Goal: Task Accomplishment & Management: Use online tool/utility

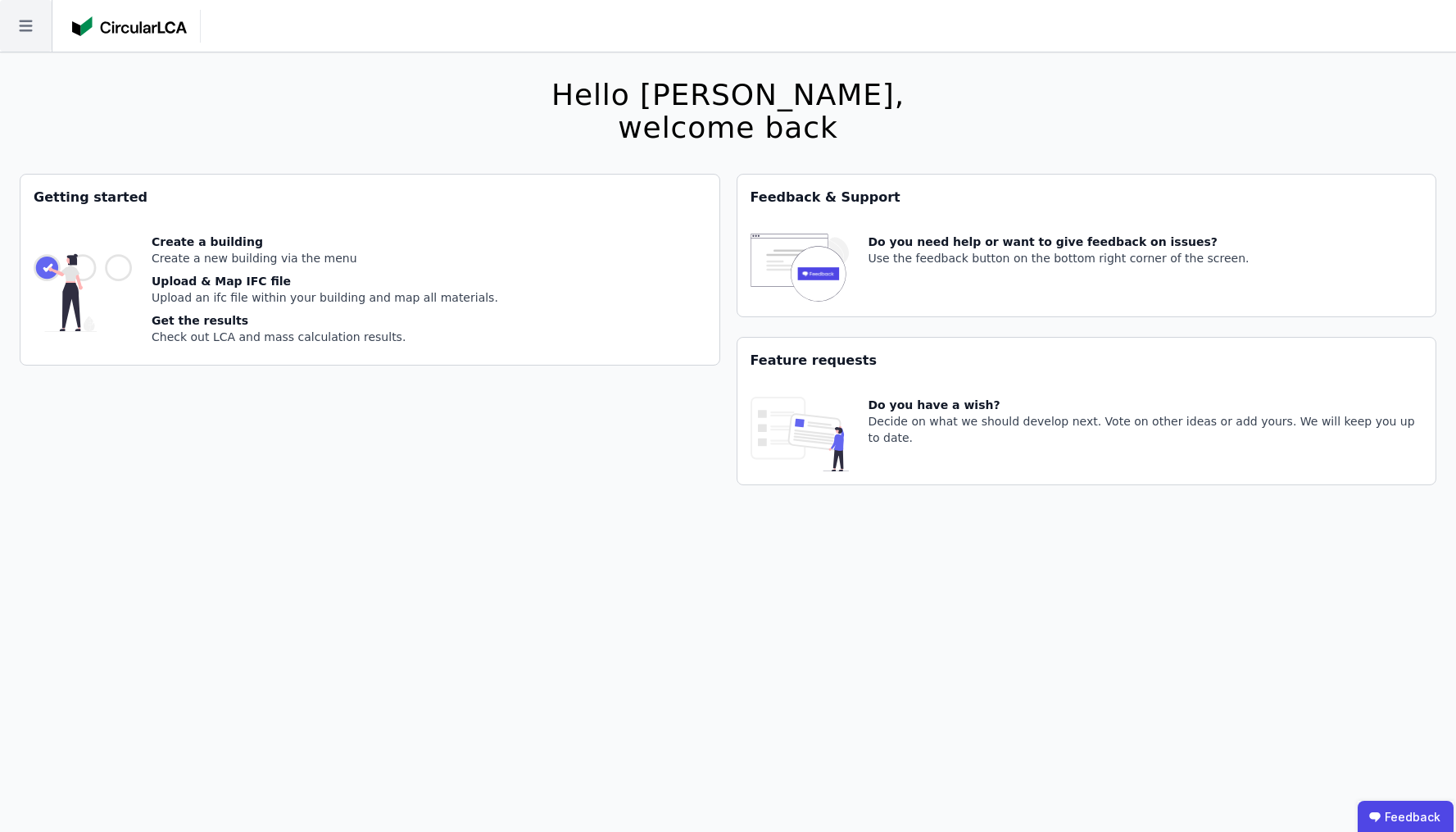
click at [23, 41] on icon at bounding box center [26, 26] width 52 height 52
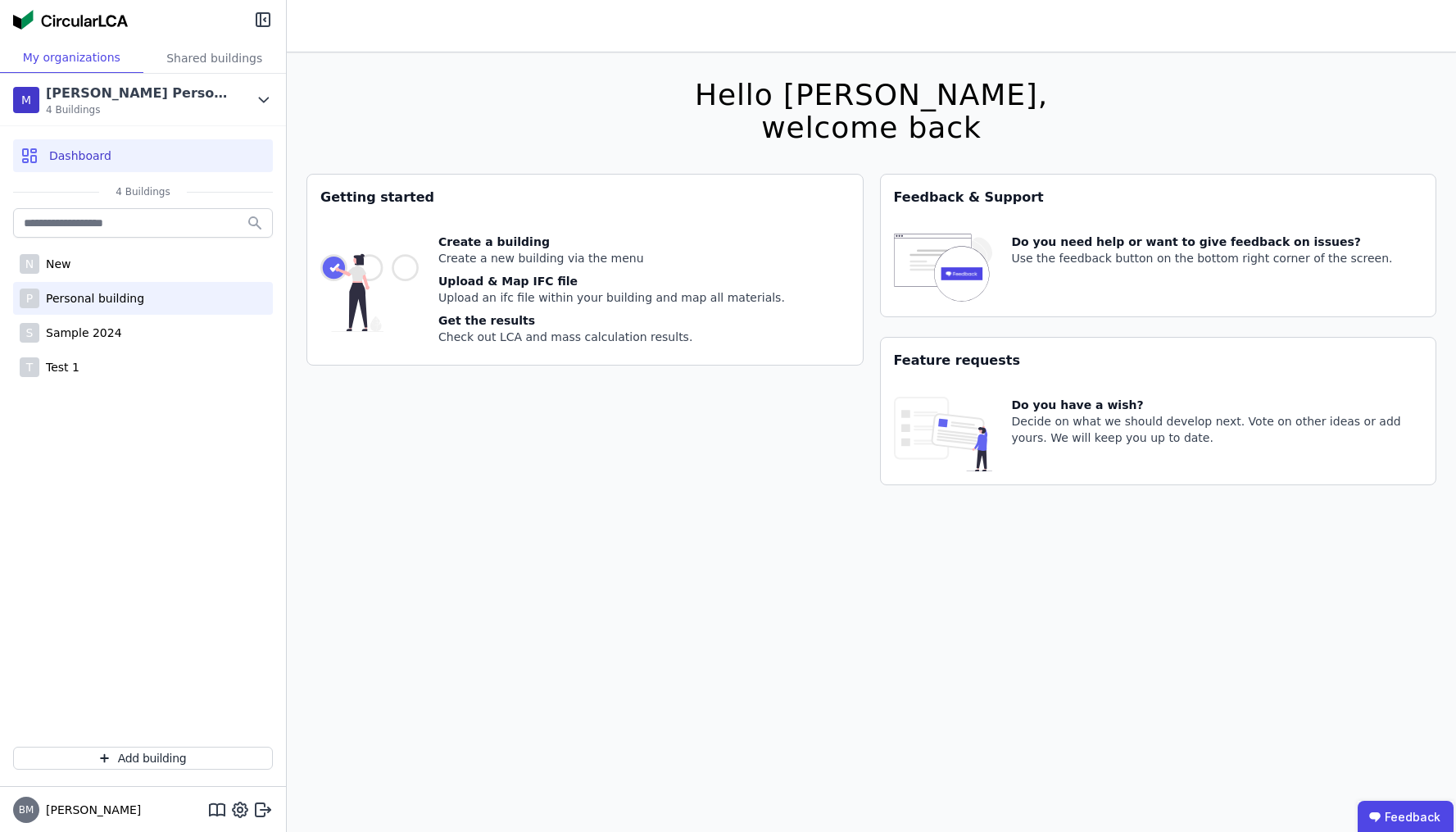
click at [149, 309] on div "P Personal building" at bounding box center [143, 298] width 260 height 33
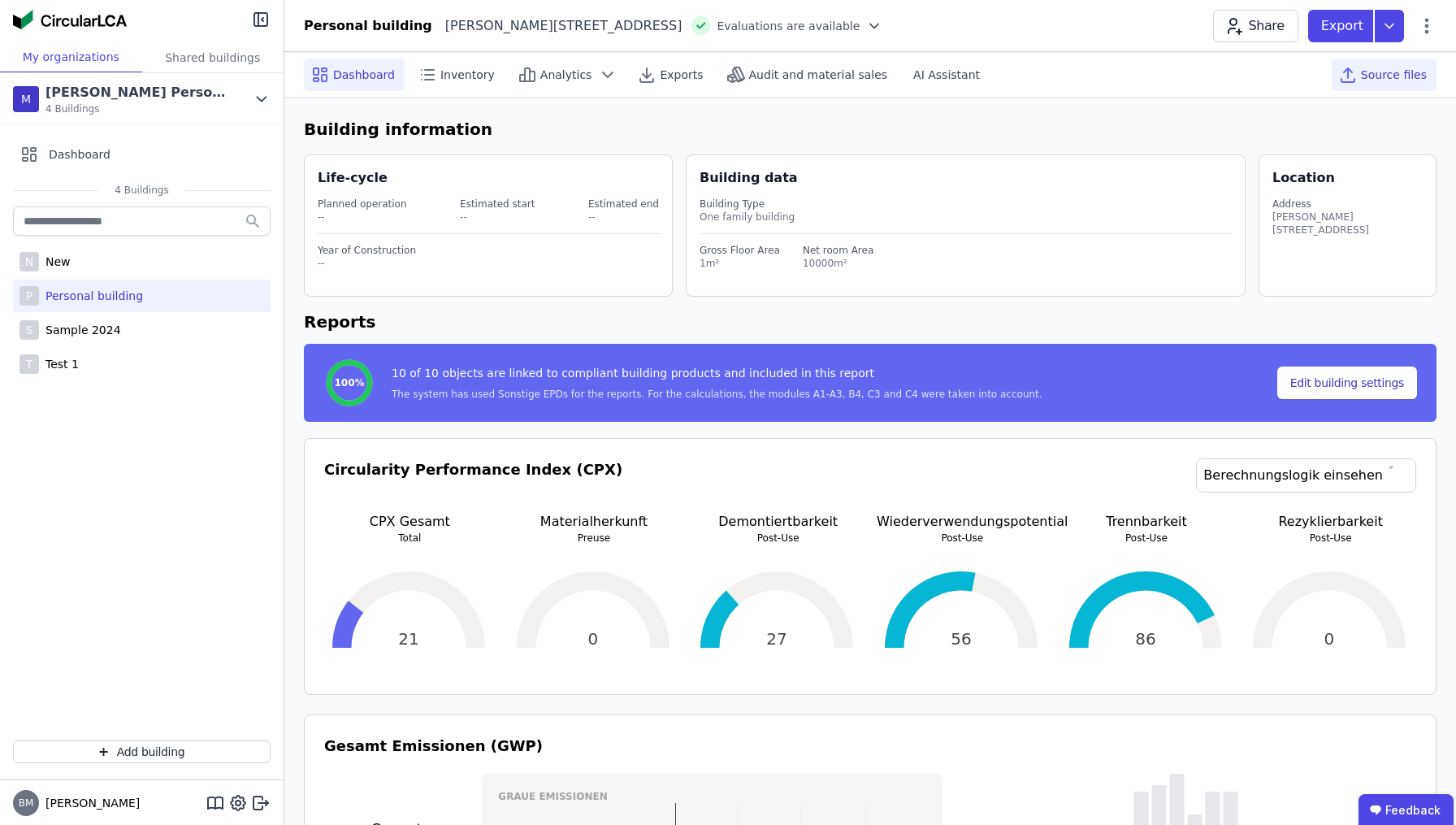
click at [1403, 66] on span "Source files" at bounding box center [1393, 74] width 66 height 16
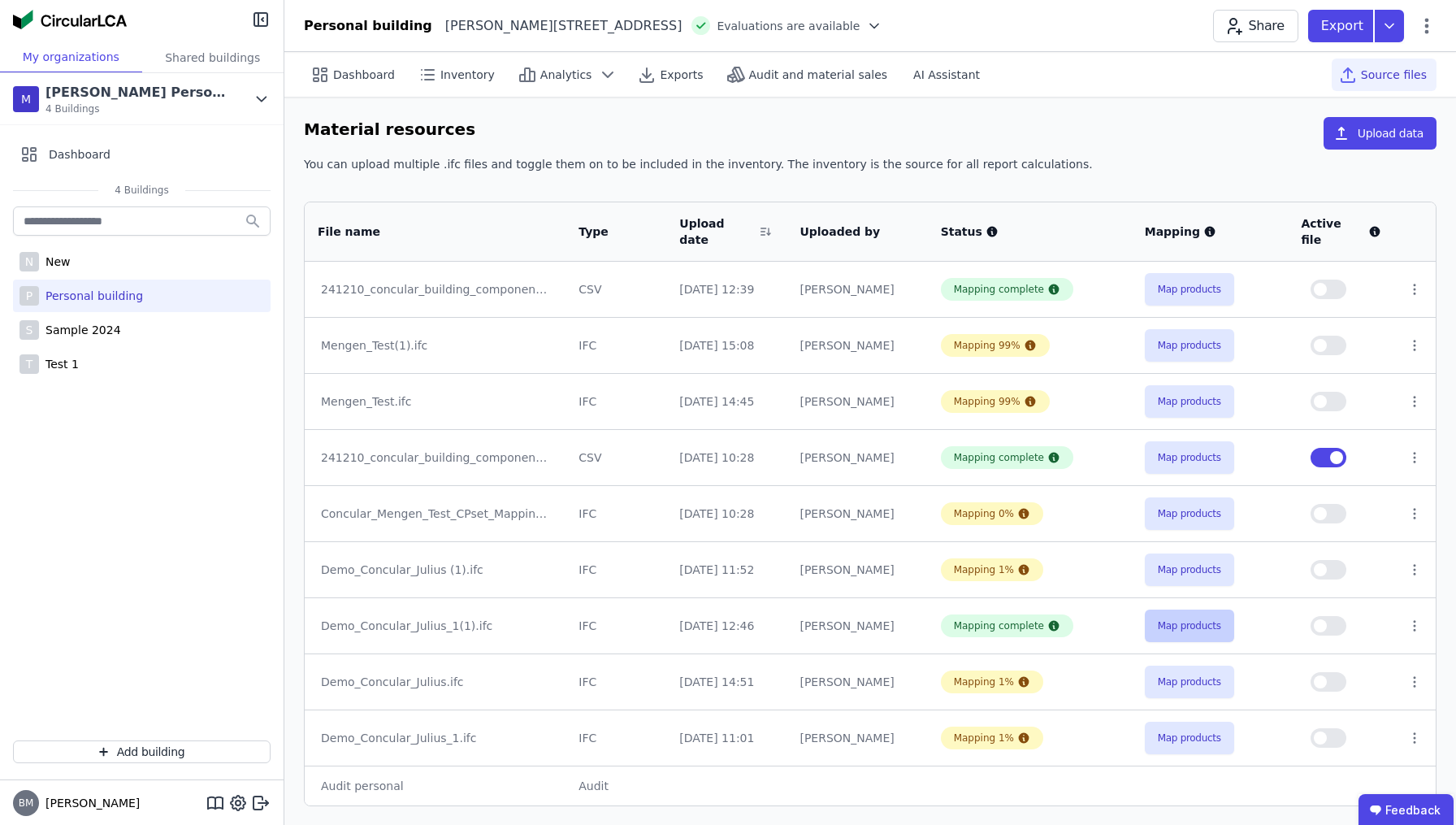
click at [1206, 609] on button "Map products" at bounding box center [1188, 626] width 89 height 32
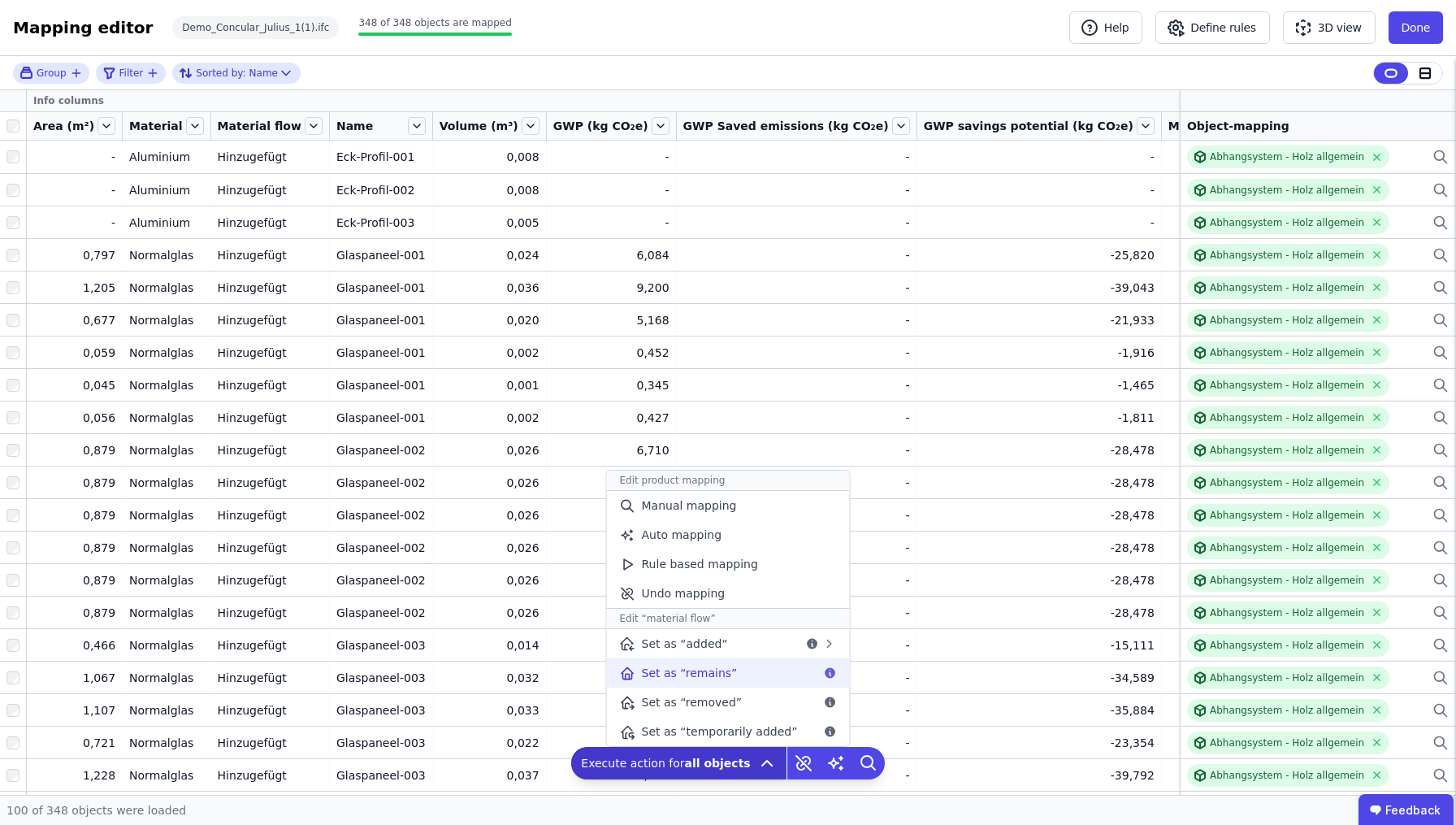
click at [738, 673] on div "Set as “remains”" at bounding box center [728, 672] width 243 height 29
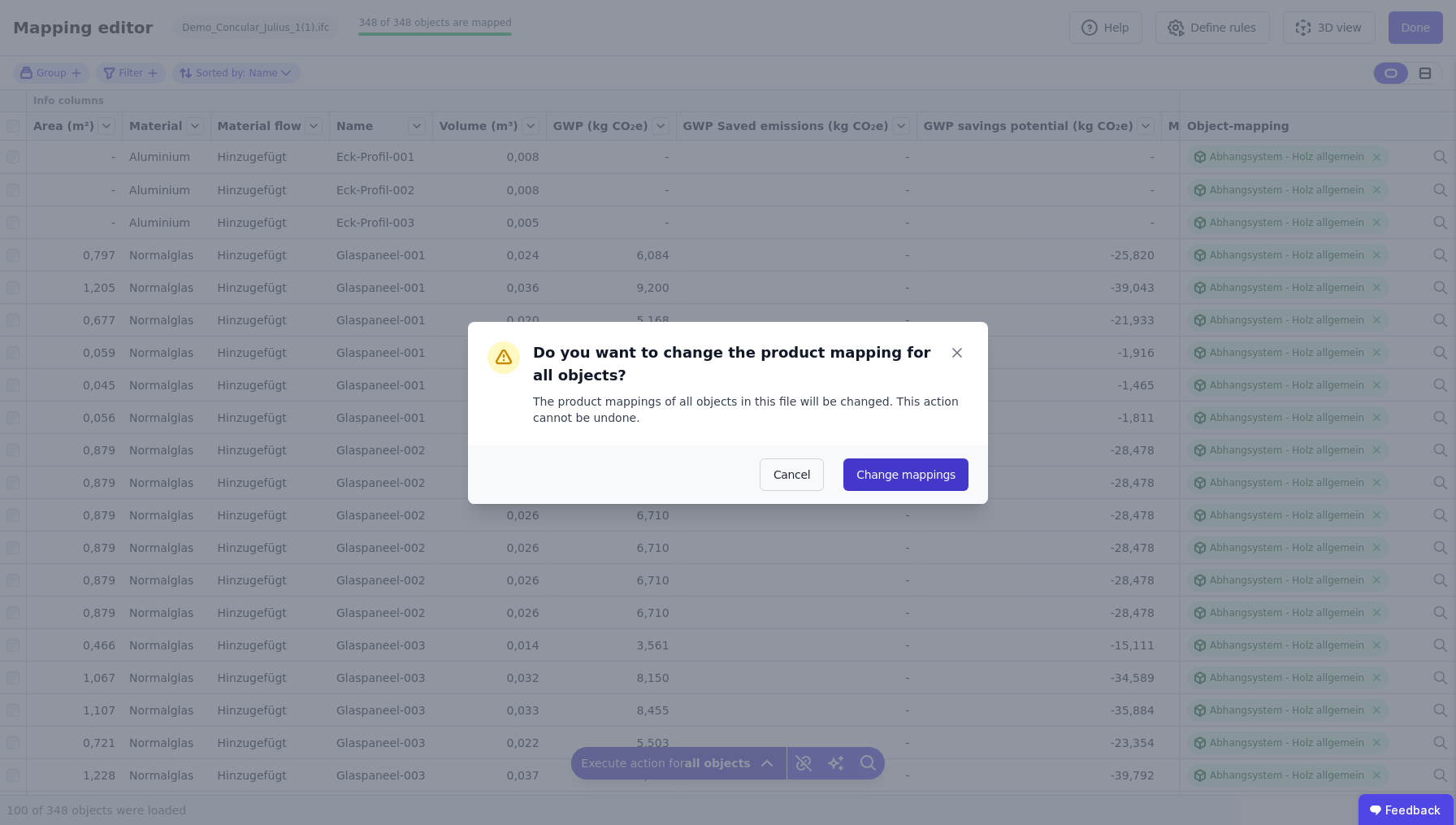
click at [936, 469] on button "Change mappings" at bounding box center [906, 475] width 125 height 32
